Goal: Task Accomplishment & Management: Complete application form

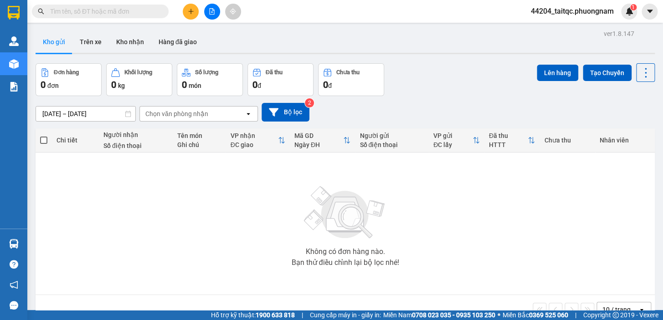
click at [130, 12] on input "text" at bounding box center [103, 11] width 107 height 10
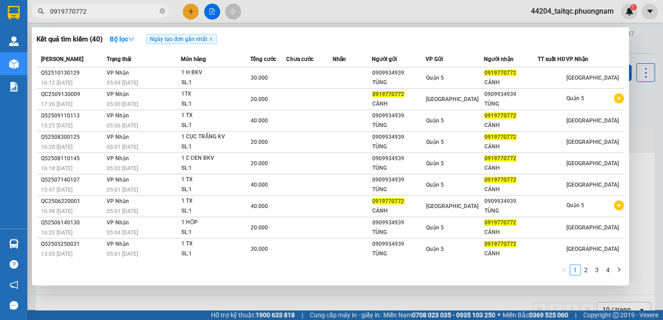
type input "0919770772"
click at [213, 9] on div at bounding box center [331, 160] width 663 height 320
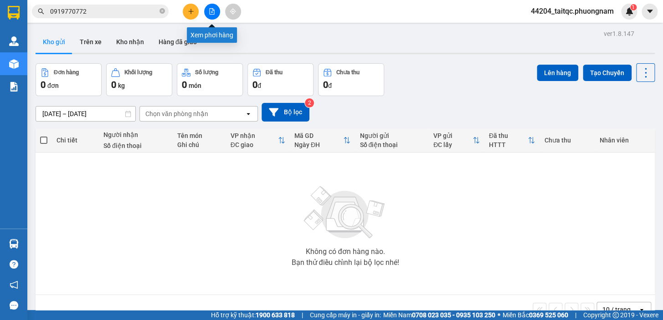
click at [214, 14] on icon "file-add" at bounding box center [212, 11] width 6 height 6
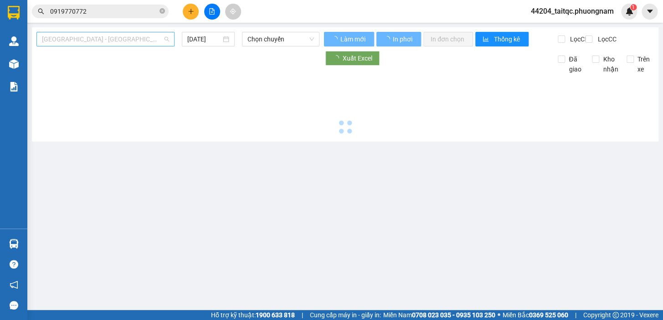
click at [82, 41] on span "Sài Gòn - Nha Trang (Hàng Hoá)" at bounding box center [105, 39] width 127 height 14
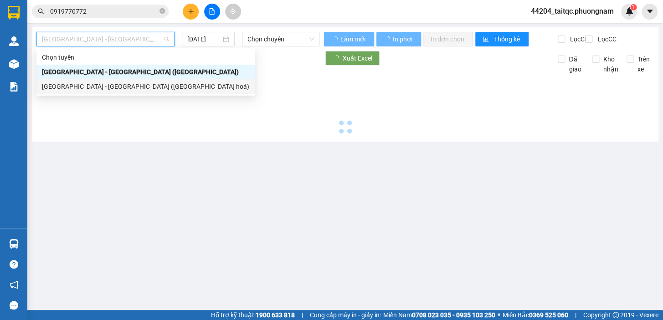
drag, startPoint x: 213, startPoint y: 179, endPoint x: 213, endPoint y: 173, distance: 5.9
click at [213, 173] on main "Sài Gòn - Nha Trang (Hàng Hoá) 13/10/2025 Chọn chuyến Làm mới In phơi In đơn …" at bounding box center [331, 155] width 663 height 310
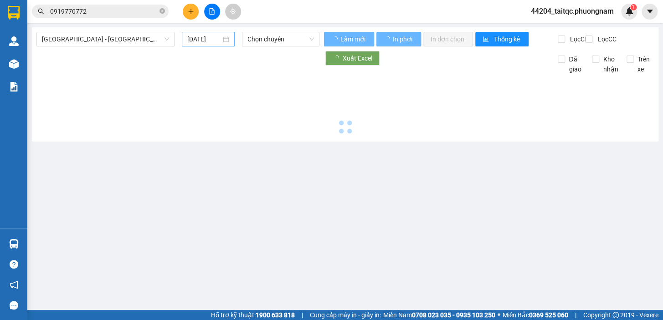
click at [198, 37] on input "13/10/2025" at bounding box center [204, 39] width 34 height 10
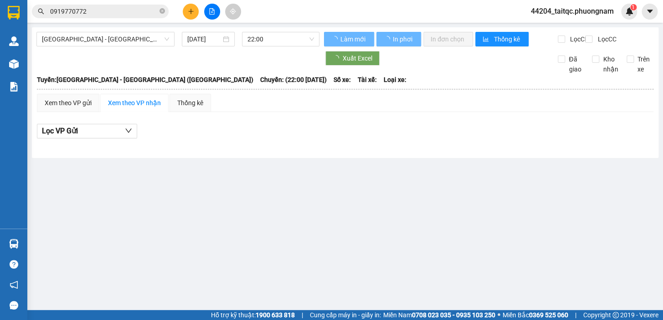
drag, startPoint x: 200, startPoint y: 209, endPoint x: 204, endPoint y: 189, distance: 20.5
click at [201, 207] on main "Sài Gòn - Nha Trang (Hàng Hoá) 14/10/2025 22:00 Làm mới In phơi In đơn chọn T…" at bounding box center [331, 155] width 663 height 310
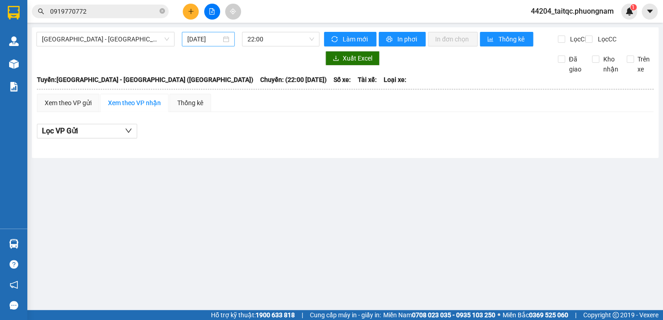
click at [204, 37] on input "14/10/2025" at bounding box center [204, 39] width 34 height 10
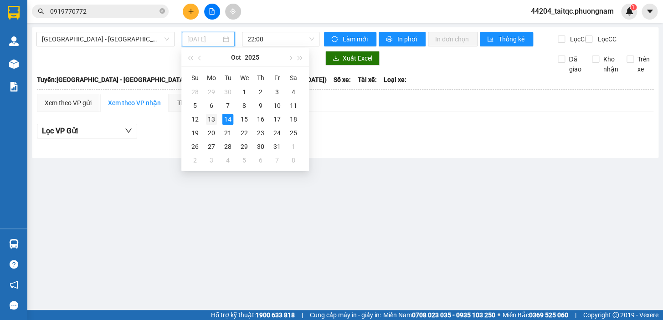
click at [214, 122] on div "13" at bounding box center [211, 119] width 11 height 11
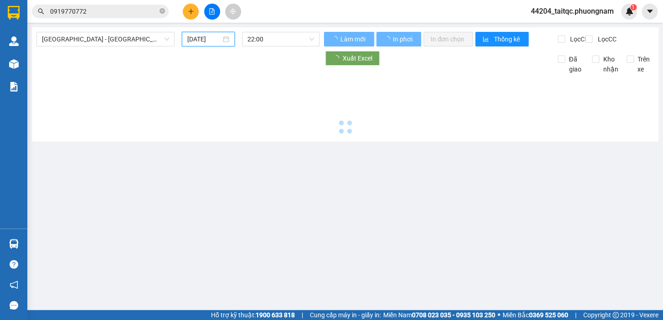
type input "13/10/2025"
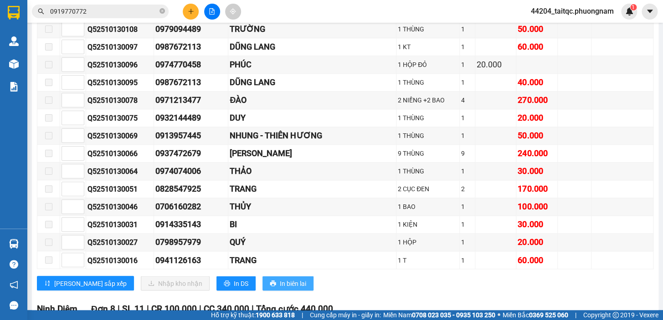
scroll to position [7741, 0]
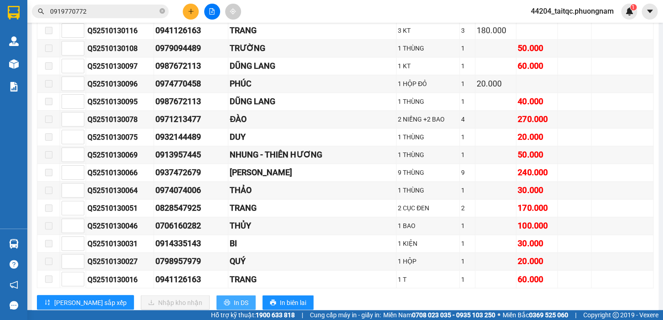
click at [234, 297] on span "In DS" at bounding box center [241, 302] width 15 height 10
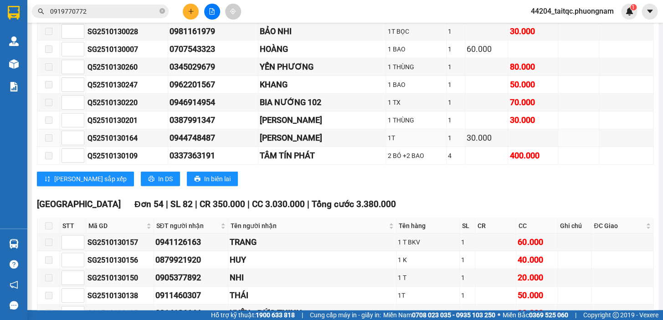
scroll to position [6789, 0]
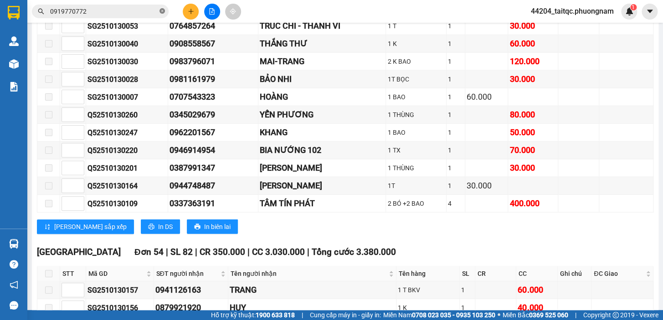
click at [164, 9] on icon "close-circle" at bounding box center [161, 10] width 5 height 5
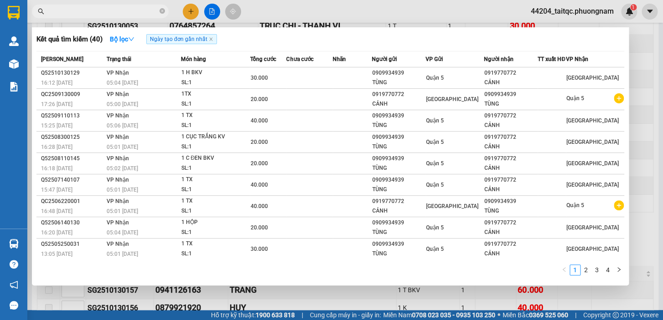
click at [163, 12] on icon "close-circle" at bounding box center [161, 10] width 5 height 5
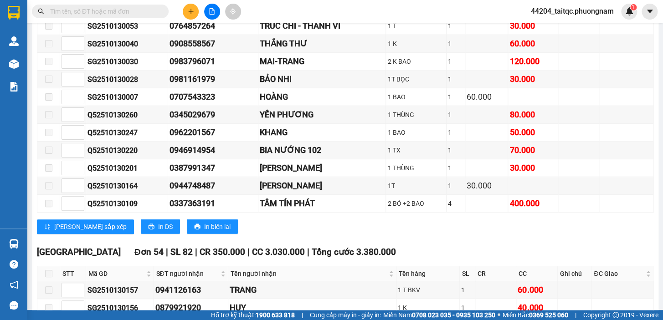
click at [111, 11] on input "text" at bounding box center [103, 11] width 107 height 10
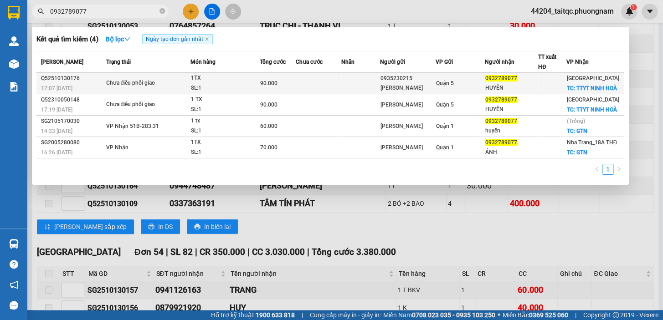
type input "0932789077"
click at [346, 82] on td at bounding box center [360, 83] width 39 height 21
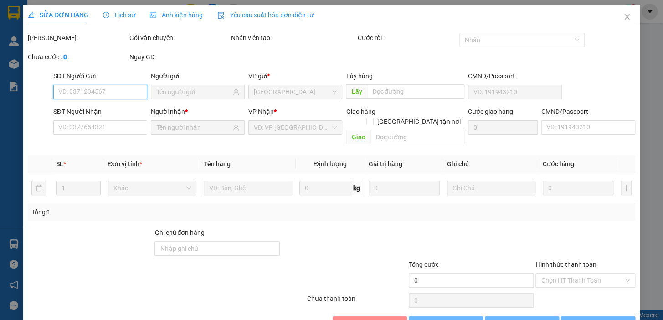
type input "0935230215"
type input "PHÚC THIỆN"
type input "0932789077"
type input "HUYỀN"
checkbox input "true"
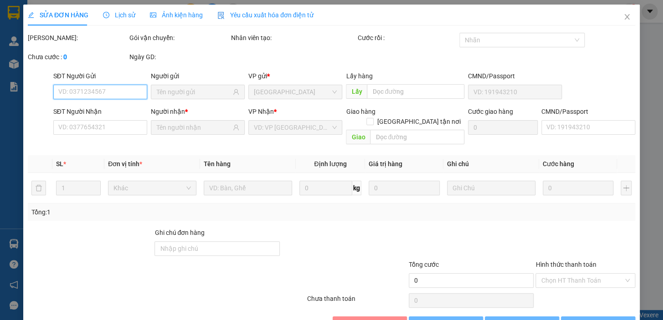
type input "TTYT NINH HOÀ"
type input "90.000"
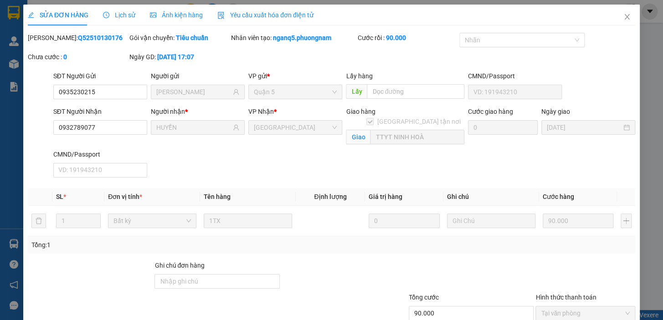
click at [175, 152] on div "SĐT Người Nhận 0932789077 Người nhận * HUYỀN VP Nhận * Ninh Hòa Giao hàng Giao …" at bounding box center [343, 144] width 585 height 75
click at [185, 157] on div "SĐT Người Nhận 0932789077 Người nhận * HUYỀN VP Nhận * Ninh Hòa Giao hàng Giao …" at bounding box center [343, 144] width 585 height 75
click at [185, 154] on div "SĐT Người Nhận 0932789077 Người nhận * HUYỀN VP Nhận * Ninh Hòa Giao hàng Giao …" at bounding box center [343, 144] width 585 height 75
drag, startPoint x: 180, startPoint y: 145, endPoint x: 180, endPoint y: 126, distance: 19.6
click at [180, 144] on div "Người nhận * HUYỀN" at bounding box center [197, 128] width 97 height 43
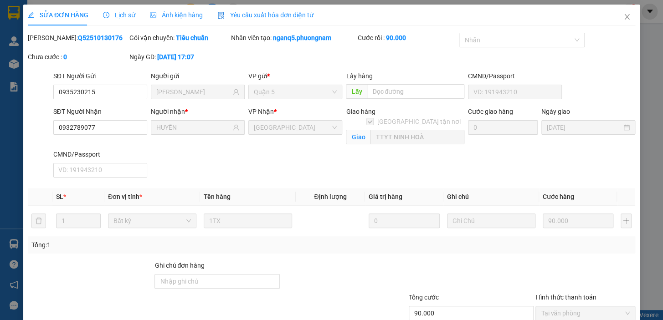
click at [175, 145] on div "Người nhận * HUYỀN" at bounding box center [197, 128] width 97 height 43
click at [181, 141] on div "Người nhận * HUYỀN" at bounding box center [197, 128] width 97 height 43
drag, startPoint x: 181, startPoint y: 141, endPoint x: 181, endPoint y: 127, distance: 13.2
click at [181, 138] on div "Người nhận * HUYỀN" at bounding box center [197, 128] width 97 height 43
click at [178, 148] on div "Người nhận * HUYỀN" at bounding box center [197, 128] width 97 height 43
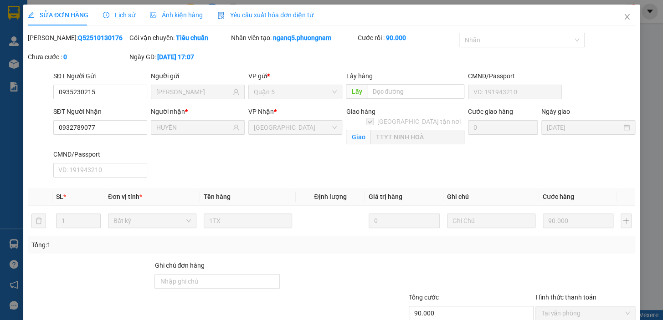
click at [178, 146] on div "Người nhận * HUYỀN" at bounding box center [197, 128] width 97 height 43
click at [178, 137] on div "Người nhận * HUYỀN" at bounding box center [198, 123] width 94 height 32
click at [178, 132] on span "HUYỀN" at bounding box center [198, 127] width 94 height 15
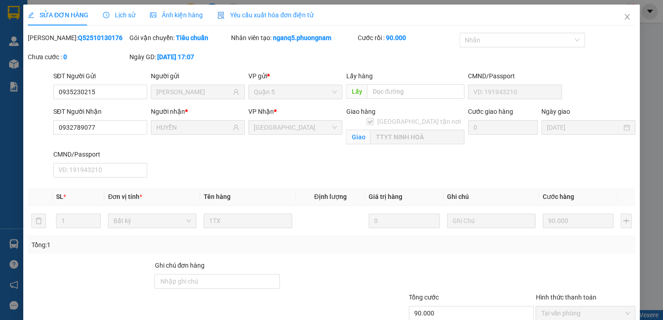
click at [173, 148] on div "Người nhận * HUYỀN" at bounding box center [197, 128] width 97 height 43
click at [173, 146] on div "Người nhận * HUYỀN" at bounding box center [197, 128] width 97 height 43
click at [178, 142] on div "Người nhận * HUYỀN" at bounding box center [197, 128] width 97 height 43
click at [181, 140] on div "Người nhận * HUYỀN" at bounding box center [197, 128] width 97 height 43
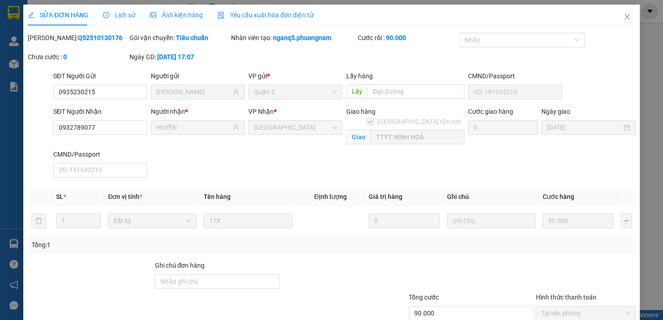
click at [181, 140] on div "Người nhận * HUYỀN" at bounding box center [197, 128] width 97 height 43
click at [182, 141] on div "Người nhận * HUYỀN" at bounding box center [197, 128] width 97 height 43
click at [208, 152] on div "SĐT Người Nhận 0932789077 Người nhận * HUYỀN VP Nhận * Ninh Hòa Giao hàng Giao …" at bounding box center [343, 144] width 585 height 75
click at [224, 151] on div "SĐT Người Nhận 0932789077 Người nhận * HUYỀN VP Nhận * Ninh Hòa Giao hàng Giao …" at bounding box center [343, 144] width 585 height 75
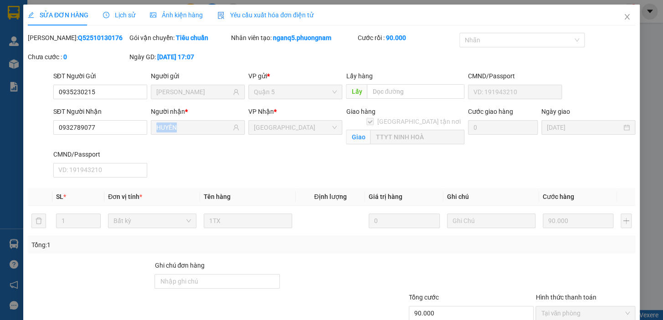
click at [224, 151] on div "SĐT Người Nhận 0932789077 Người nhận * HUYỀN VP Nhận * Ninh Hòa Giao hàng Giao …" at bounding box center [343, 144] width 585 height 75
click at [198, 148] on div "Người nhận * HUYỀN" at bounding box center [197, 128] width 97 height 43
click at [289, 133] on span "Ninh Hòa" at bounding box center [295, 128] width 83 height 14
click at [280, 148] on div "VP Nhận * Ninh Hòa" at bounding box center [294, 128] width 97 height 43
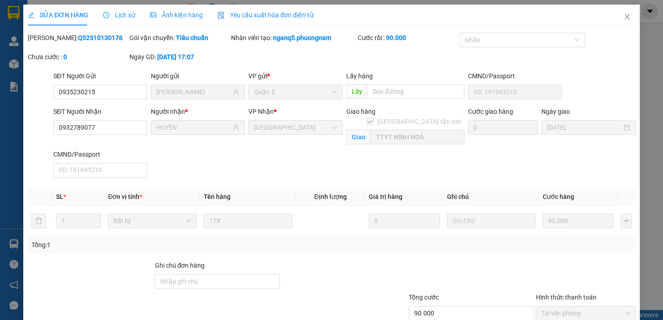
click at [218, 156] on div "SĐT Người Nhận 0932789077 Người nhận * HUYỀN VP Nhận * Ninh Hòa Giao hàng Giao …" at bounding box center [343, 144] width 585 height 75
click at [221, 148] on div "Người nhận * HUYỀN" at bounding box center [197, 128] width 97 height 43
click at [188, 132] on span "HUYỀN" at bounding box center [198, 127] width 94 height 15
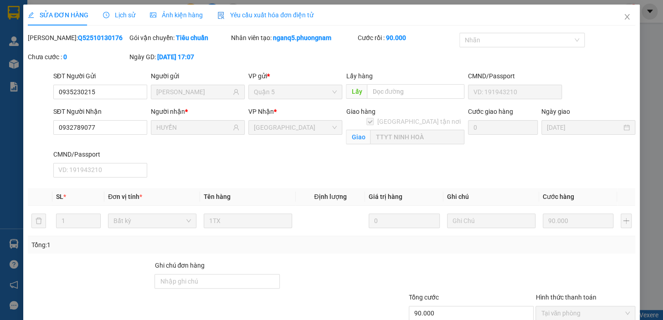
click at [203, 168] on div "SĐT Người Nhận 0932789077 Người nhận * HUYỀN VP Nhận * Ninh Hòa Giao hàng Giao …" at bounding box center [343, 144] width 585 height 75
click at [195, 148] on div "Người nhận * HUYỀN" at bounding box center [197, 128] width 97 height 43
click at [276, 130] on span "Ninh Hòa" at bounding box center [295, 128] width 83 height 14
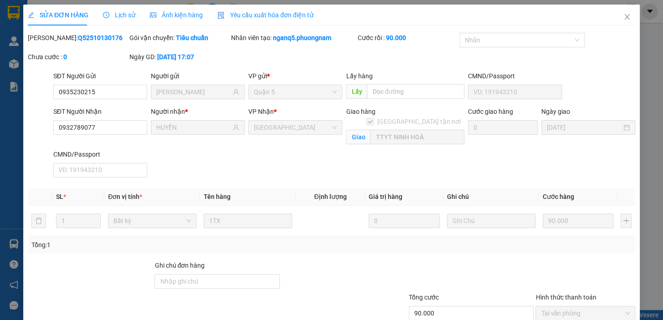
click at [276, 130] on span "Ninh Hòa" at bounding box center [295, 128] width 83 height 14
click at [271, 156] on div "SĐT Người Nhận 0932789077 Người nhận * HUYỀN VP Nhận * Ninh Hòa Giao hàng Giao …" at bounding box center [343, 144] width 585 height 75
click at [188, 160] on div "SĐT Người Nhận 0932789077 Người nhận * HUYỀN VP Nhận * Ninh Hòa Giao hàng Giao …" at bounding box center [343, 144] width 585 height 75
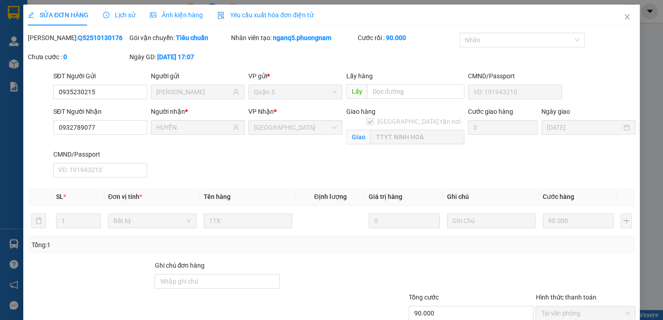
click at [272, 131] on span "Ninh Hòa" at bounding box center [295, 128] width 83 height 14
click at [291, 128] on span "Ninh Hòa" at bounding box center [295, 128] width 83 height 14
click at [414, 143] on div "Giao hàng Giao tận nơi Giao TTYT NINH HOÀ" at bounding box center [405, 128] width 122 height 43
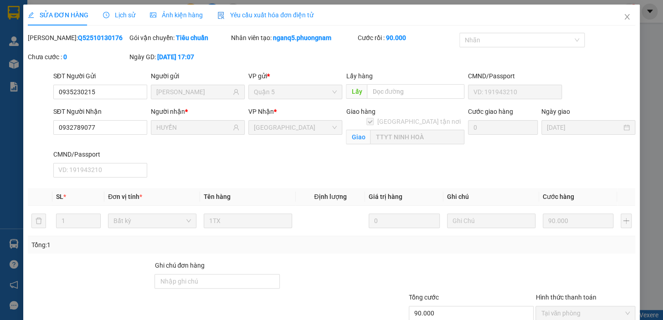
click at [290, 130] on span "Ninh Hòa" at bounding box center [295, 128] width 83 height 14
click at [623, 19] on icon "close" at bounding box center [626, 16] width 7 height 7
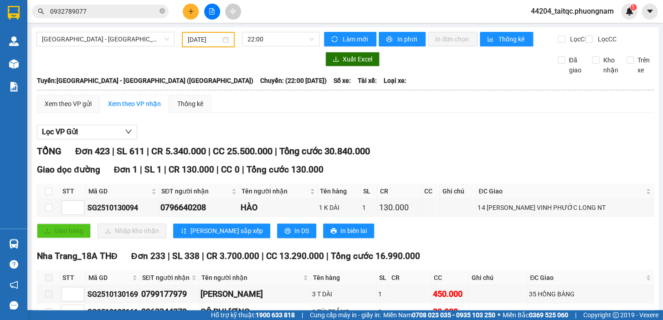
click at [104, 9] on input "0932789077" at bounding box center [103, 11] width 107 height 10
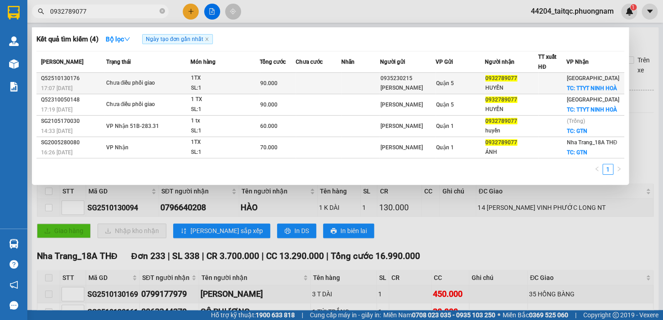
click at [170, 79] on div "Chưa điều phối giao" at bounding box center [140, 83] width 68 height 10
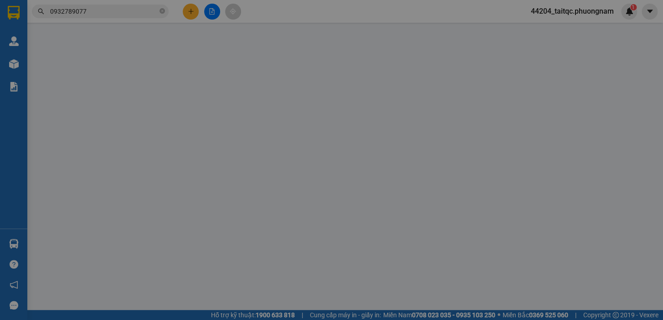
type input "0935230215"
type input "PHÚC THIỆN"
type input "0932789077"
type input "HUYỀN"
checkbox input "true"
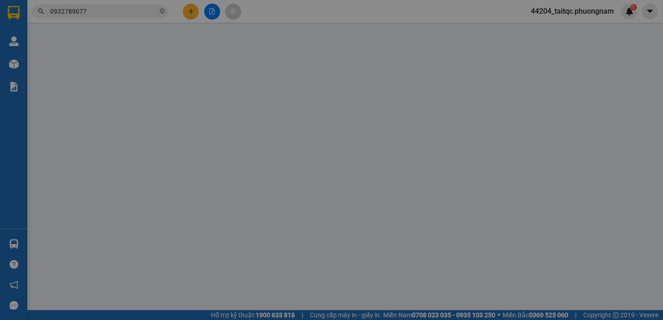
type input "TTYT NINH HOÀ"
type input "90.000"
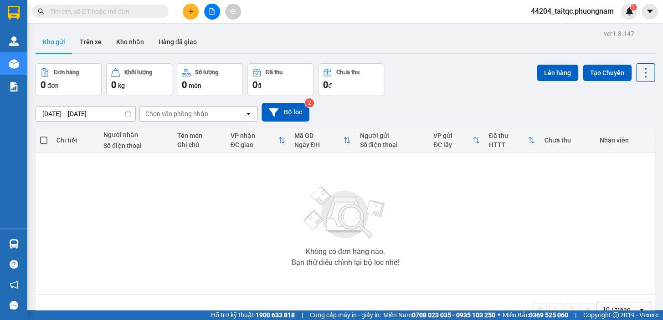
click at [114, 9] on input "text" at bounding box center [103, 11] width 107 height 10
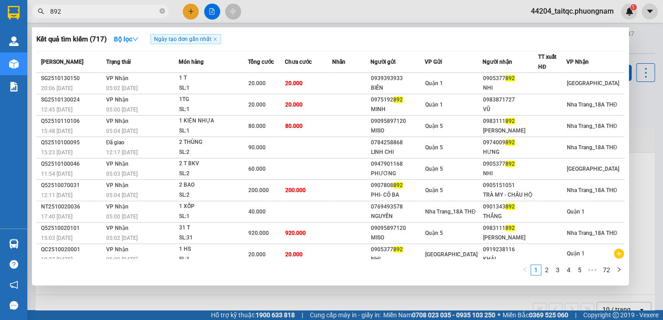
click at [93, 12] on input "892" at bounding box center [103, 11] width 107 height 10
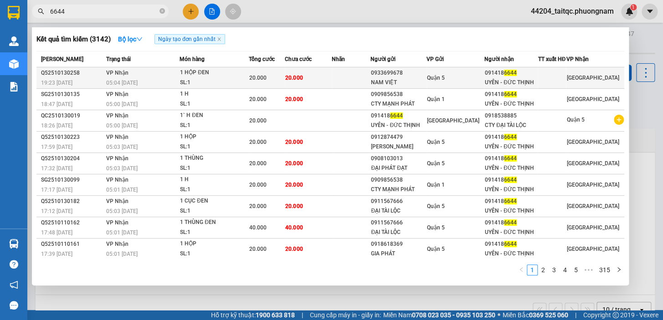
type input "6644"
click at [215, 78] on div "1 HỘP ĐEN" at bounding box center [214, 73] width 68 height 10
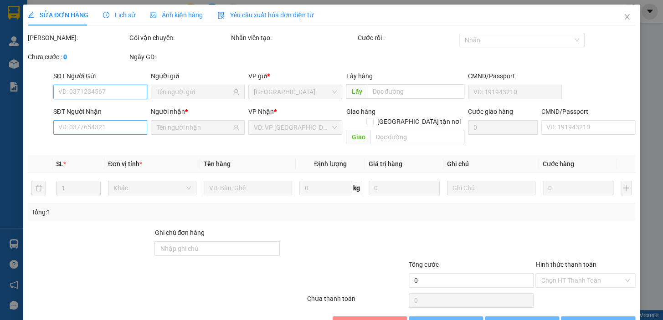
type input "0933699678"
type input "NAM VIỆT"
type input "0914186644"
type input "UYÊN - ĐỨC THỊNH"
type input "20.000"
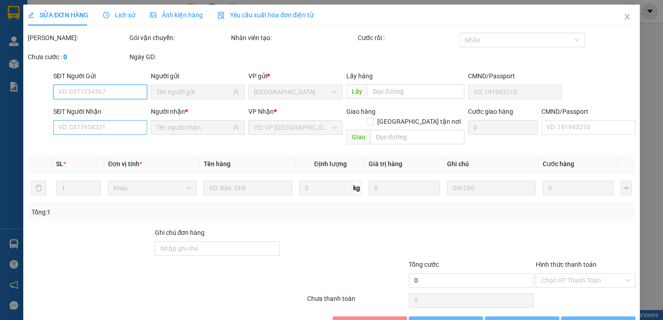
type input "20.000"
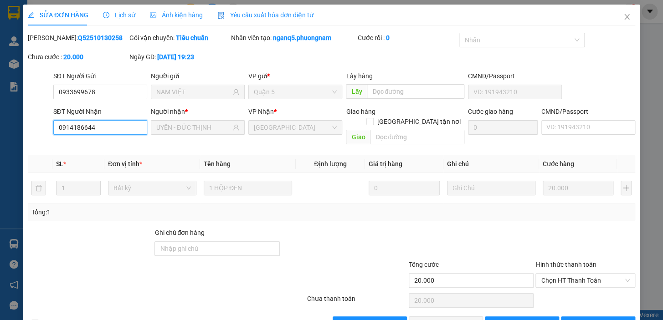
drag, startPoint x: 92, startPoint y: 130, endPoint x: 41, endPoint y: 129, distance: 51.0
click at [41, 129] on div "SĐT Người Nhận 0914186644 0914186644 Người nhận * UYÊN - ĐỨC THỊNH VP Nhận * Ni…" at bounding box center [331, 128] width 609 height 42
click at [623, 15] on icon "close" at bounding box center [626, 16] width 7 height 7
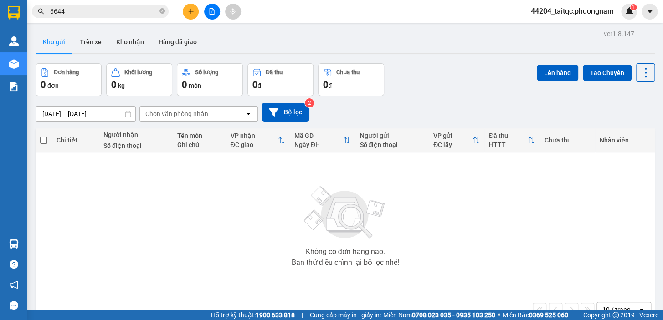
click at [75, 12] on input "6644" at bounding box center [103, 11] width 107 height 10
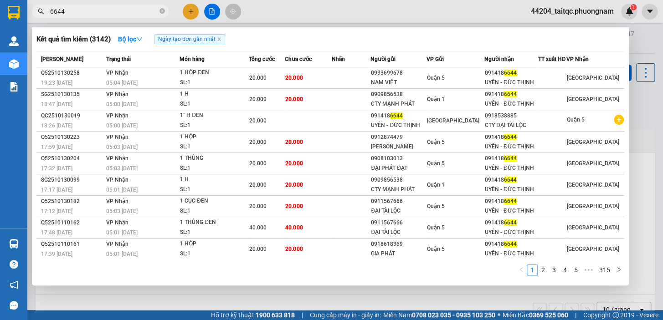
click at [75, 12] on input "6644" at bounding box center [103, 11] width 107 height 10
paste input "091418"
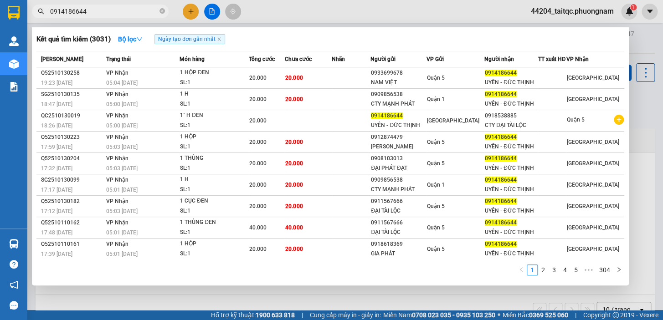
click at [97, 10] on input "0914186644" at bounding box center [103, 11] width 107 height 10
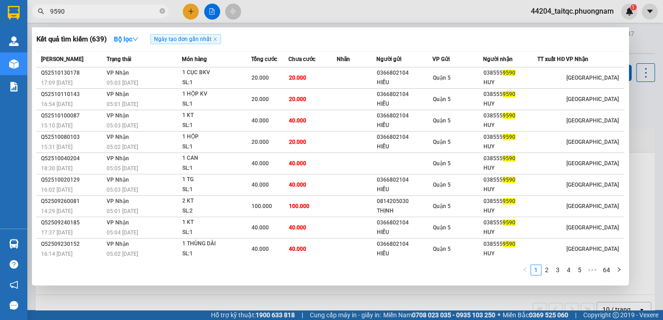
type input "9590"
click at [194, 11] on div at bounding box center [331, 160] width 663 height 320
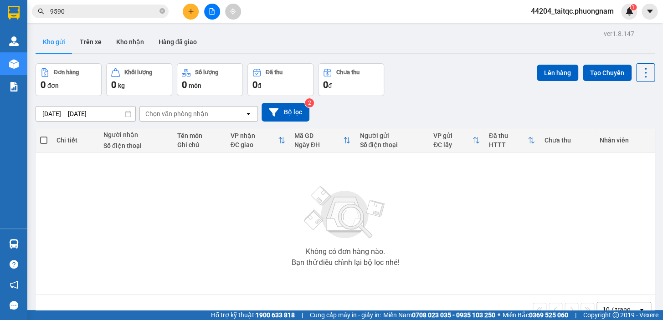
click at [188, 10] on icon "plus" at bounding box center [191, 11] width 6 height 6
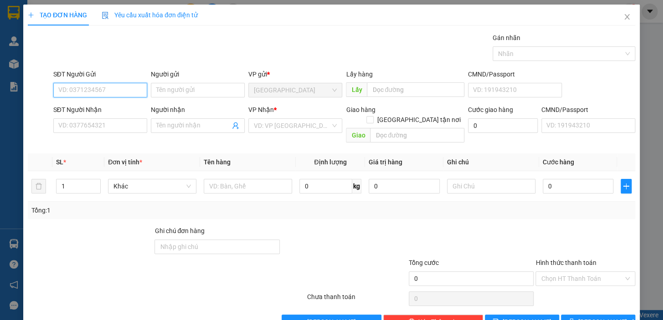
click at [102, 88] on input "SĐT Người Gửi" at bounding box center [100, 90] width 94 height 15
click at [116, 105] on div "0977954984 - TRANG" at bounding box center [99, 108] width 82 height 10
type input "0977954984"
type input "TRANG"
type input "0906996952"
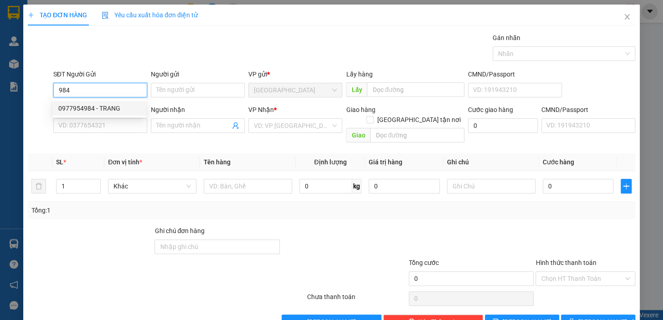
type input "GIANG"
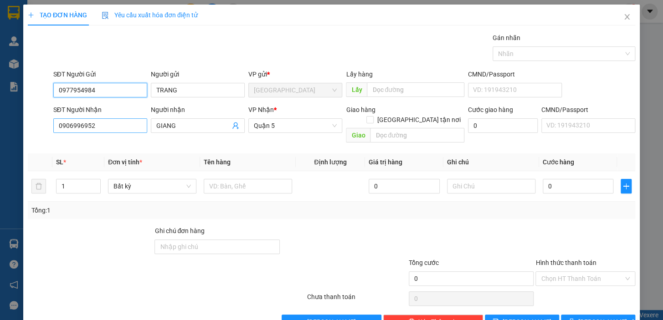
type input "0977954984"
click at [105, 127] on input "0906996952" at bounding box center [100, 125] width 94 height 15
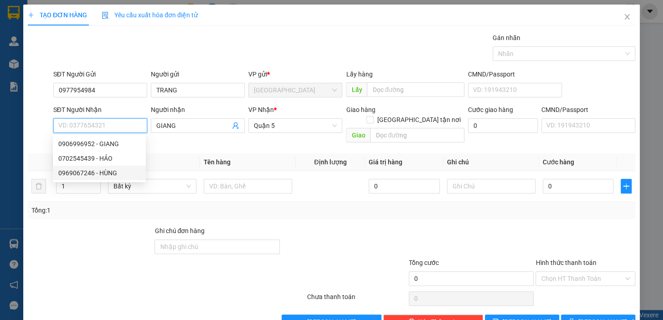
click at [84, 175] on div "0969067246 - HÙNG" at bounding box center [99, 173] width 82 height 10
type input "0969067246"
type input "HÙNG"
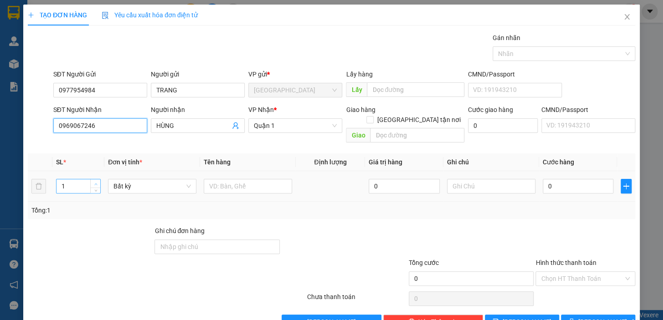
type input "0969067246"
type input "2"
click at [94, 183] on icon "up" at bounding box center [95, 184] width 3 height 2
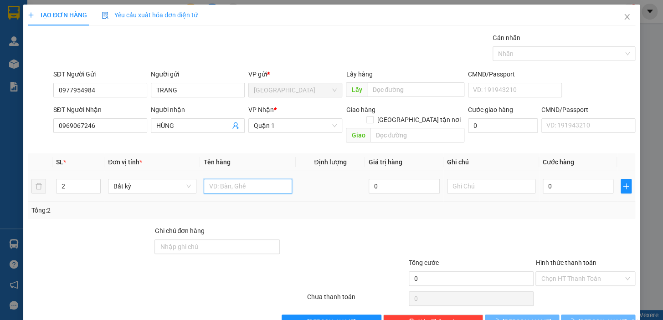
click at [221, 179] on input "text" at bounding box center [248, 186] width 88 height 15
type input "2 XÔ"
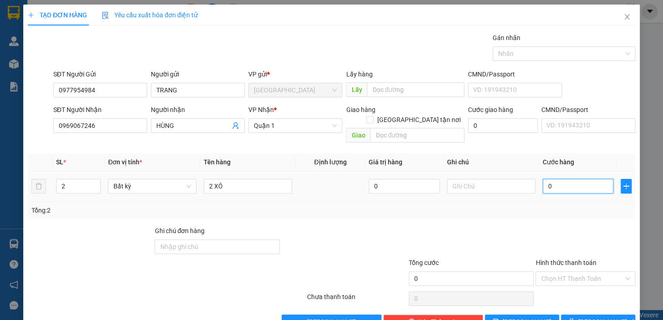
click at [556, 179] on input "0" at bounding box center [577, 186] width 71 height 15
type input "8"
type input "80"
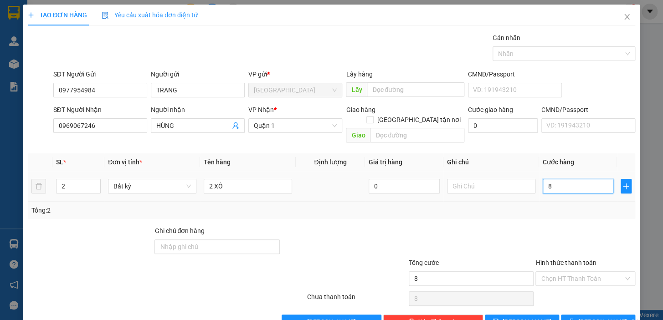
type input "80"
type input "80.000"
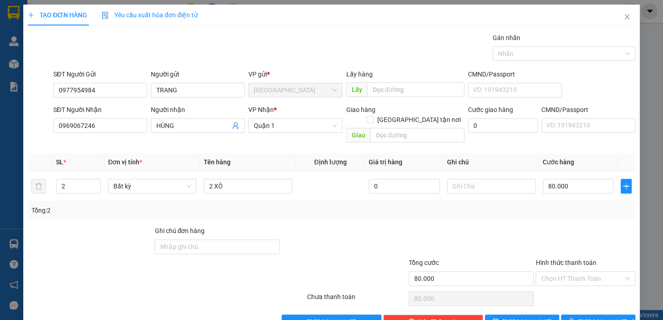
click at [560, 209] on div "Transit Pickup Surcharge Ids Transit Deliver Surcharge Ids Transit Deliver Surc…" at bounding box center [331, 181] width 607 height 296
click at [570, 315] on button "Lưu và In" at bounding box center [598, 322] width 74 height 15
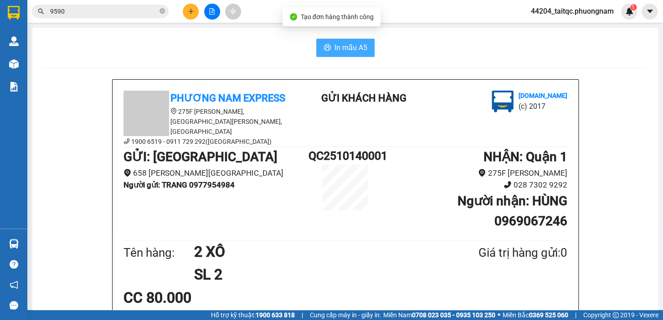
click at [338, 43] on span "In mẫu A5" at bounding box center [350, 47] width 33 height 11
click at [108, 8] on input "9590" at bounding box center [103, 11] width 107 height 10
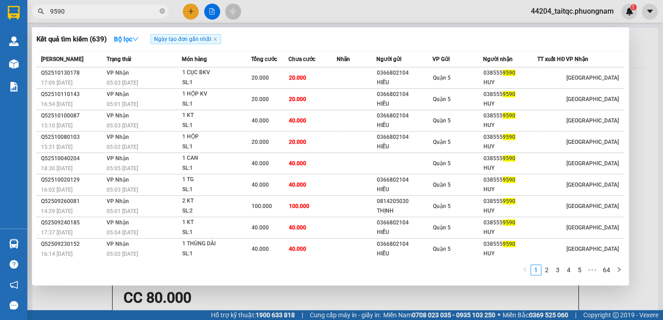
click at [108, 8] on input "9590" at bounding box center [103, 11] width 107 height 10
type input "8090"
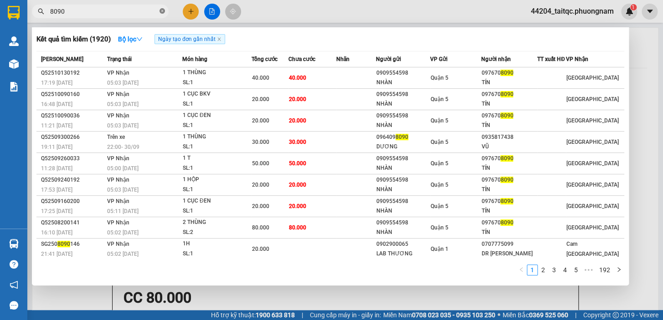
click at [161, 13] on icon "close-circle" at bounding box center [161, 10] width 5 height 5
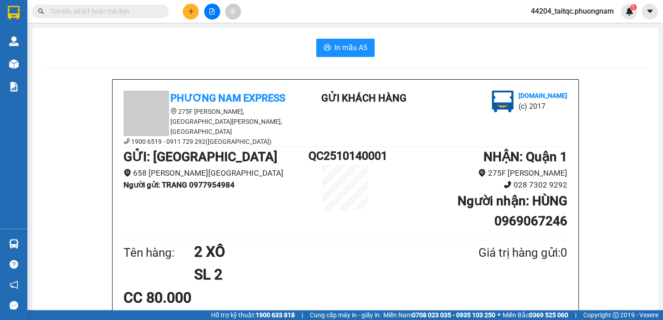
click at [98, 13] on input "text" at bounding box center [103, 11] width 107 height 10
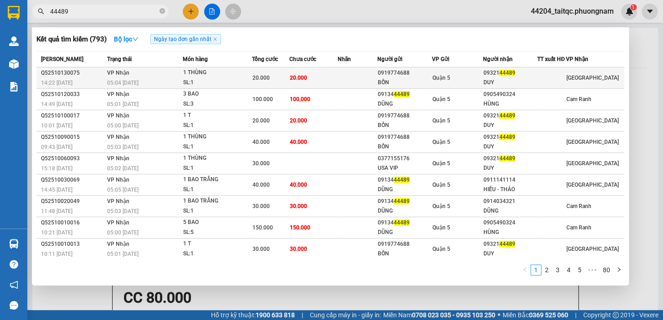
type input "44489"
click at [316, 87] on td "20.000" at bounding box center [313, 77] width 49 height 21
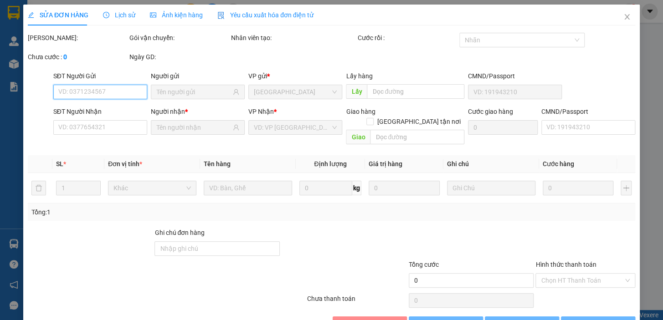
type input "0919774688"
type input "BỐN"
type input "0932144489"
type input "DUY"
type input "20.000"
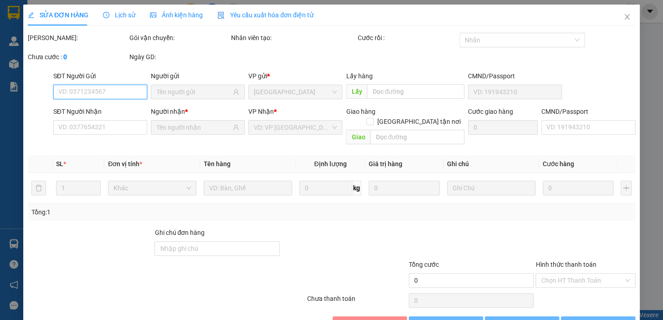
type input "20.000"
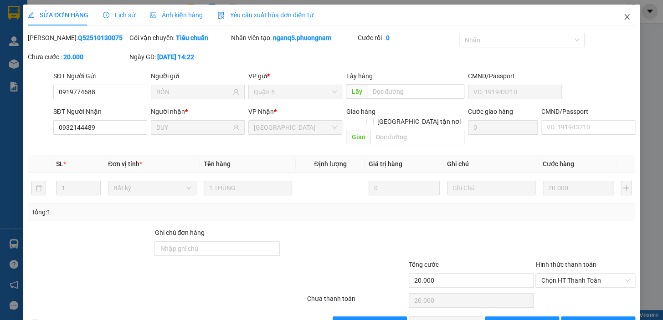
click at [623, 17] on icon "close" at bounding box center [626, 16] width 7 height 7
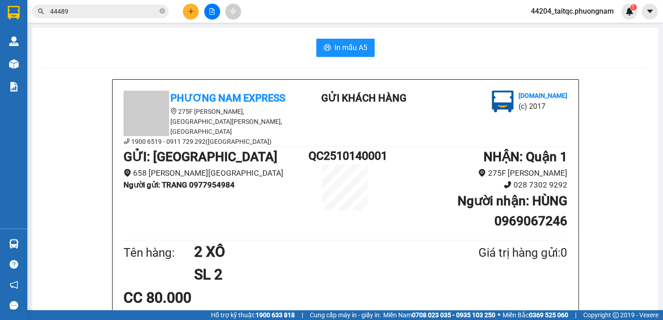
click at [115, 18] on div "Kết quả tìm kiếm ( 793 ) Bộ lọc Ngày tạo đơn gần nhất Mã ĐH Trạng thái Món hàng…" at bounding box center [89, 12] width 178 height 16
click at [114, 15] on input "44489" at bounding box center [103, 11] width 107 height 10
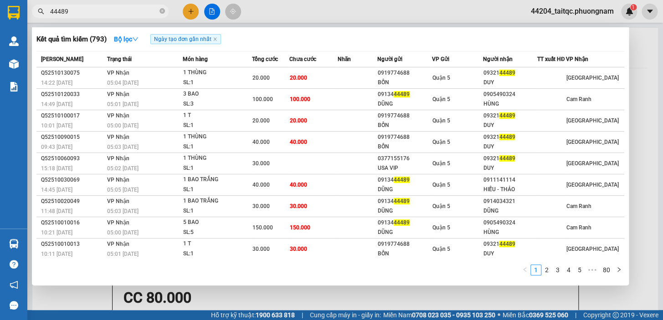
click at [114, 15] on input "44489" at bounding box center [103, 11] width 107 height 10
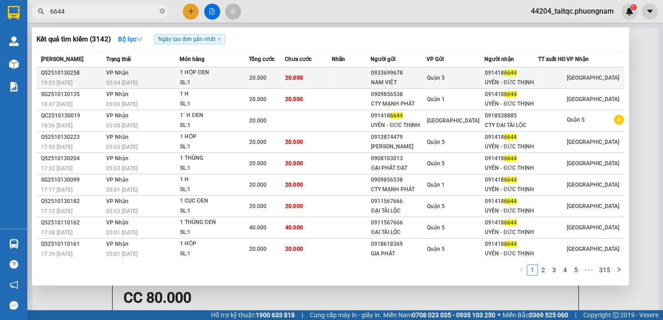
type input "6644"
click at [282, 83] on div "20.000" at bounding box center [266, 78] width 35 height 10
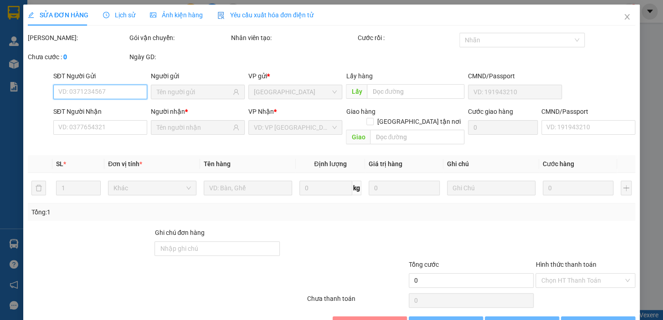
type input "0933699678"
type input "NAM VIỆT"
type input "0914186644"
type input "UYÊN - ĐỨC THỊNH"
type input "20.000"
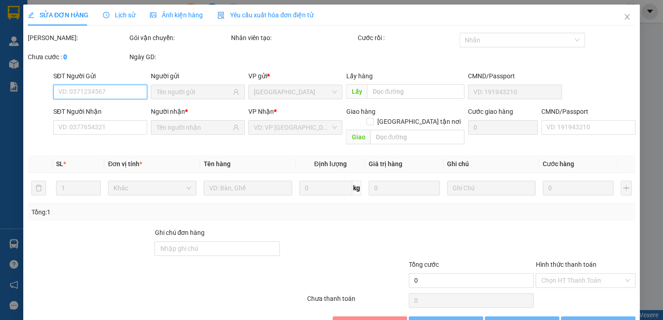
type input "20.000"
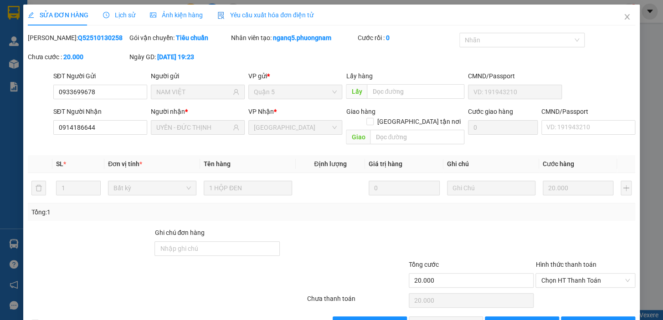
click at [619, 56] on div "Mã ĐH: Q52510130258 Gói vận chuyển: Tiêu chuẩn Nhân viên tạo: nganq5.phuongnam …" at bounding box center [331, 52] width 609 height 38
click at [624, 19] on icon "close" at bounding box center [626, 16] width 5 height 5
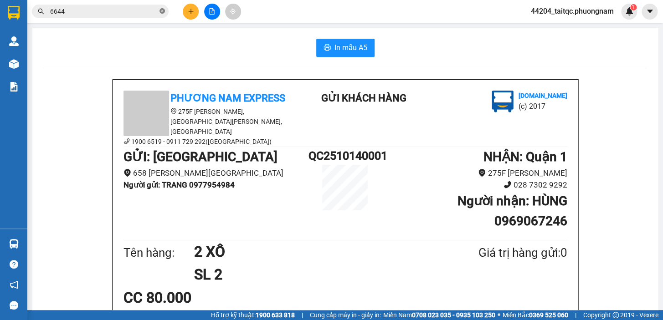
click at [161, 12] on icon "close-circle" at bounding box center [161, 10] width 5 height 5
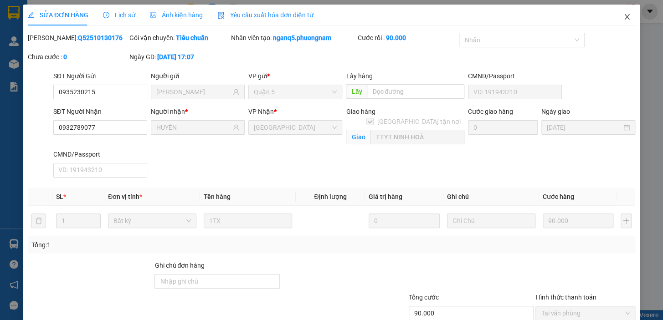
click at [623, 18] on icon "close" at bounding box center [626, 16] width 7 height 7
